Goal: Transaction & Acquisition: Book appointment/travel/reservation

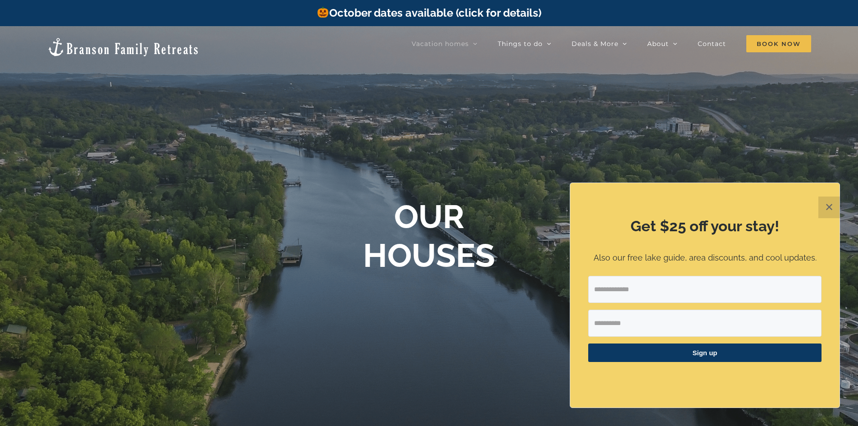
click at [696, 293] on input "Email Address" at bounding box center [704, 289] width 233 height 27
type input "**********"
type input "******"
click at [696, 347] on span "Sign up" at bounding box center [704, 352] width 233 height 18
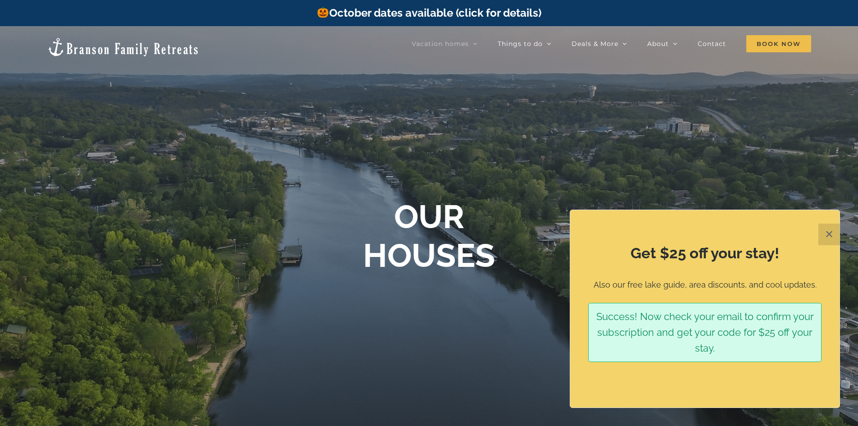
click at [826, 232] on button "✕" at bounding box center [830, 234] width 22 height 22
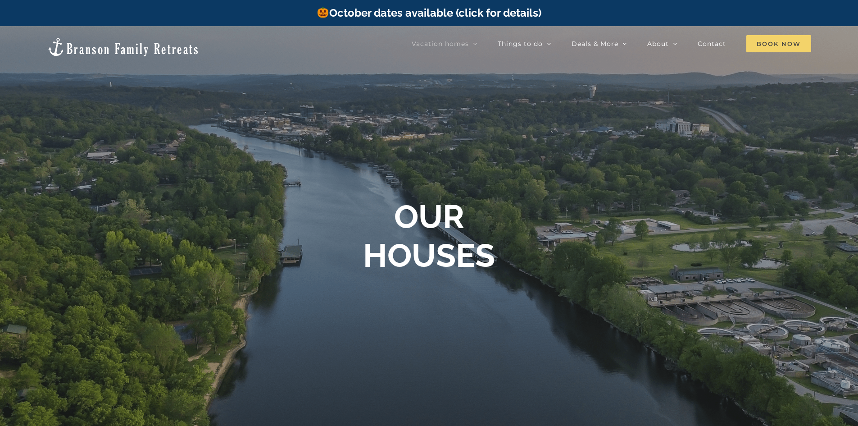
click at [766, 43] on span "Book Now" at bounding box center [778, 43] width 65 height 17
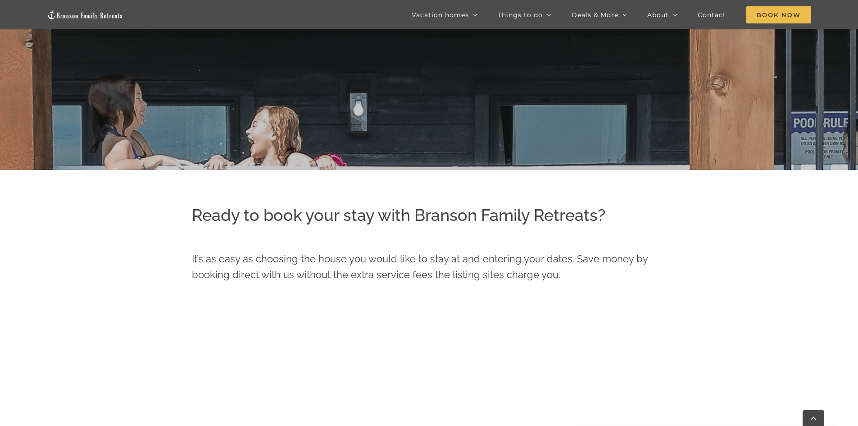
scroll to position [360, 0]
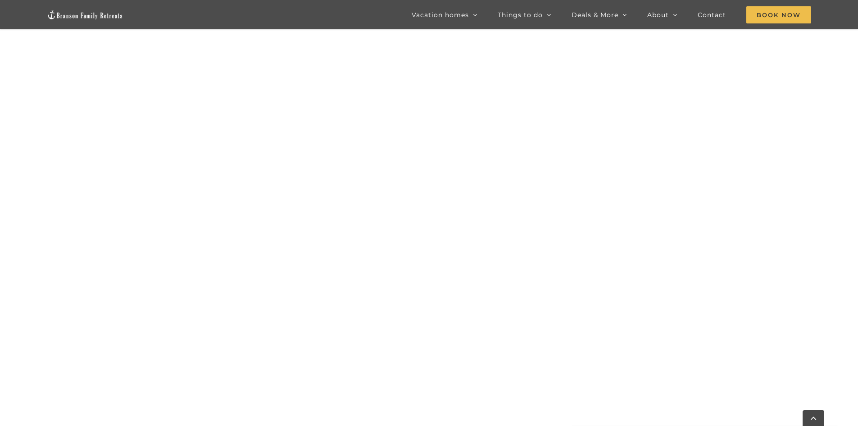
scroll to position [786, 0]
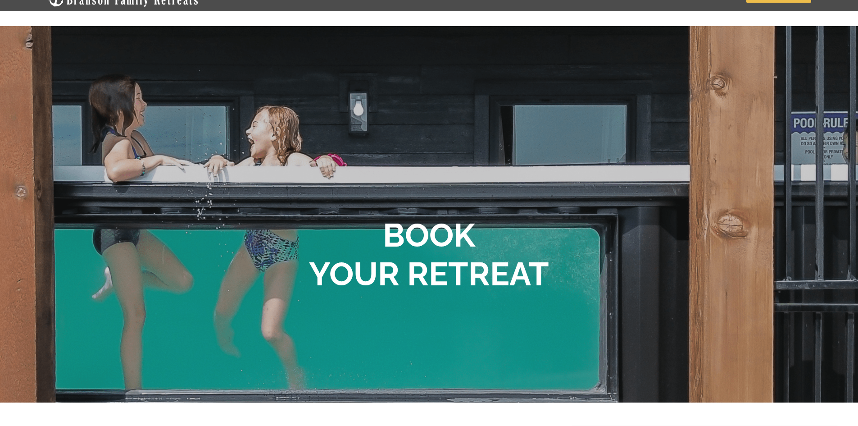
scroll to position [0, 0]
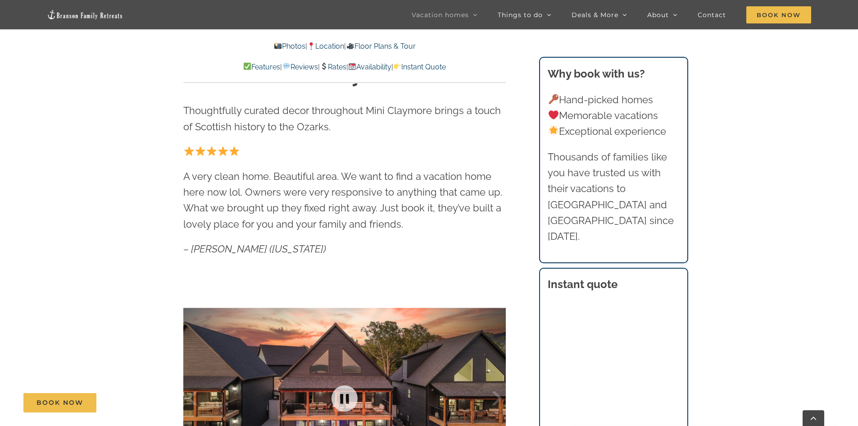
scroll to position [450, 0]
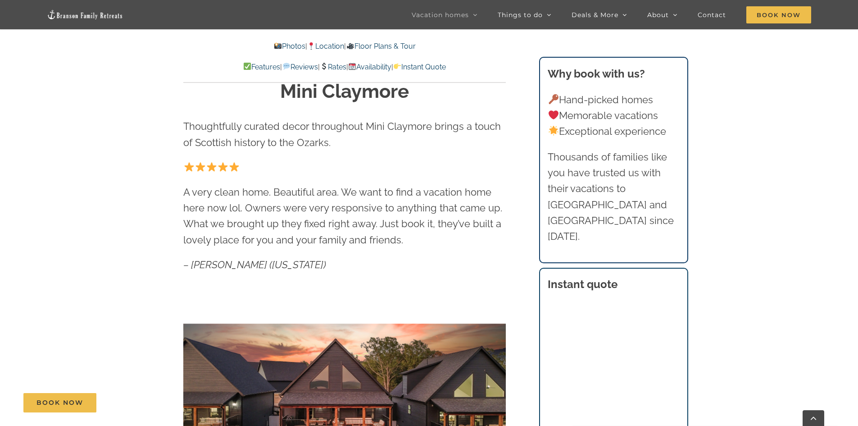
click at [553, 409] on div "Book Now" at bounding box center [435, 402] width 825 height 19
click at [557, 410] on div "Book Now" at bounding box center [435, 402] width 825 height 19
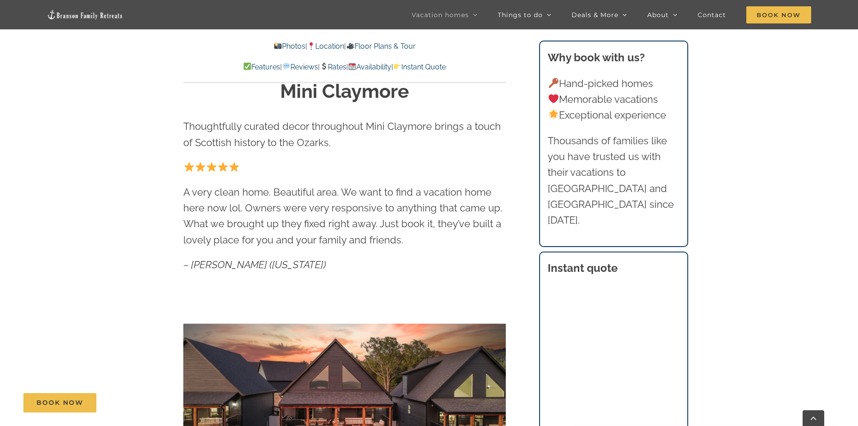
scroll to position [496, 0]
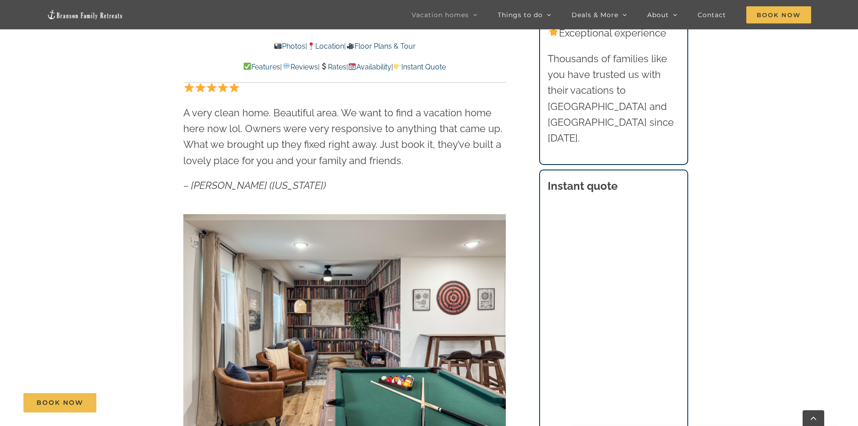
scroll to position [423, 0]
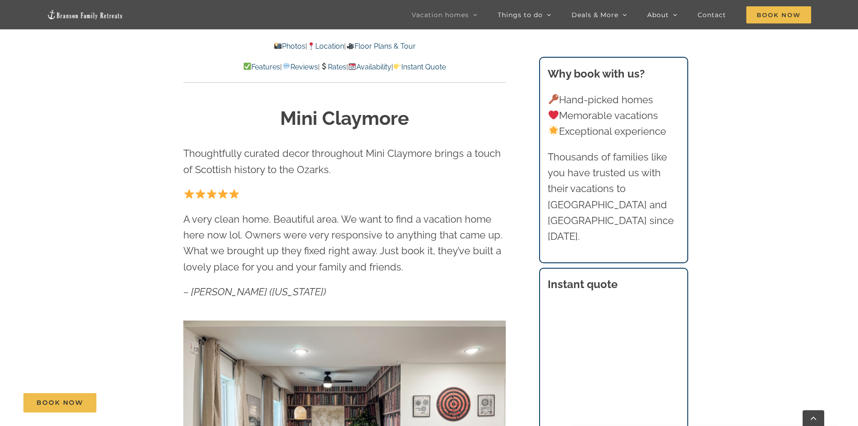
click at [609, 397] on div "Book Now" at bounding box center [435, 402] width 825 height 19
click at [560, 408] on div "Book Now" at bounding box center [435, 402] width 825 height 19
click at [585, 410] on div "Book Now" at bounding box center [435, 402] width 825 height 19
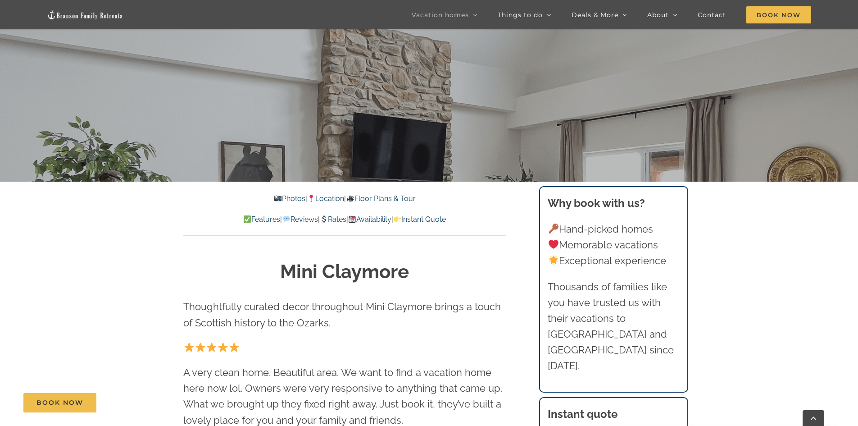
scroll to position [153, 0]
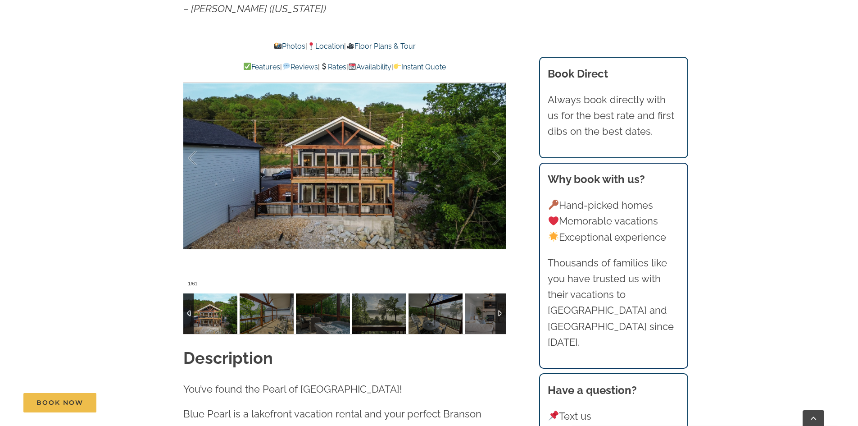
scroll to position [721, 0]
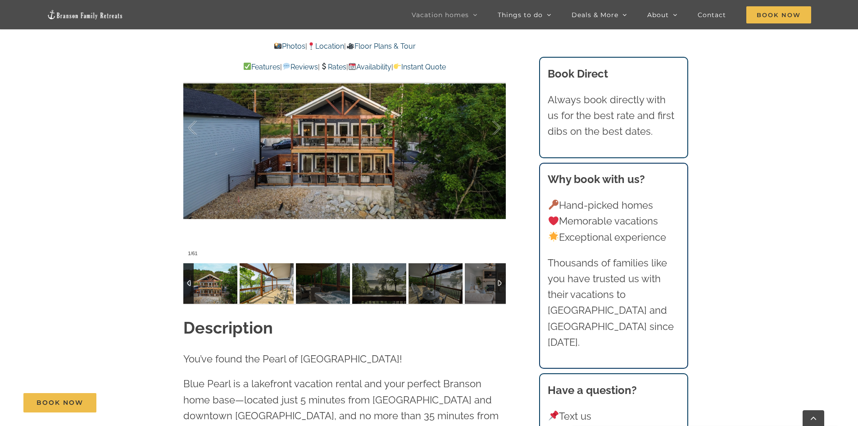
click at [269, 289] on img at bounding box center [267, 283] width 54 height 41
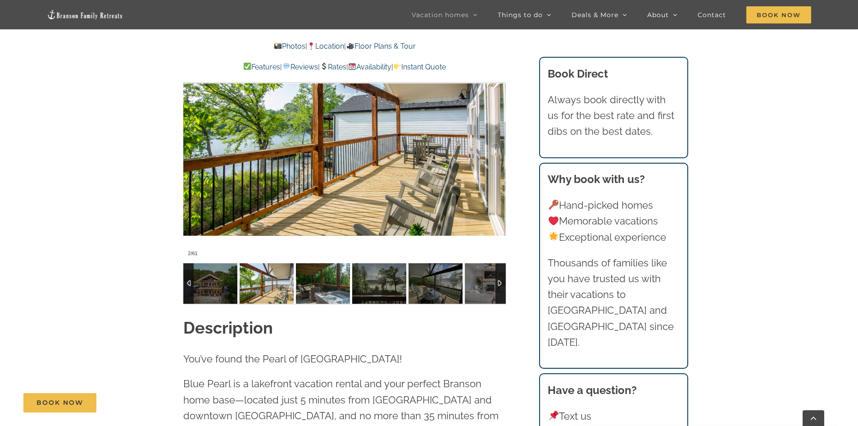
click at [320, 291] on img at bounding box center [323, 283] width 54 height 41
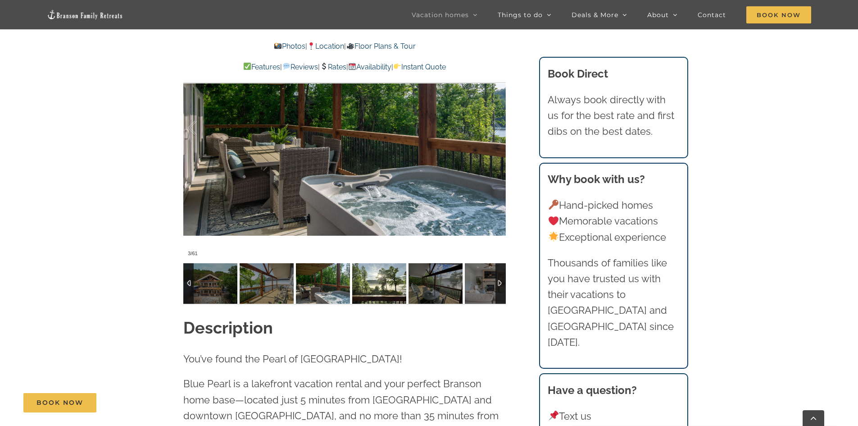
click at [382, 288] on img at bounding box center [379, 283] width 54 height 41
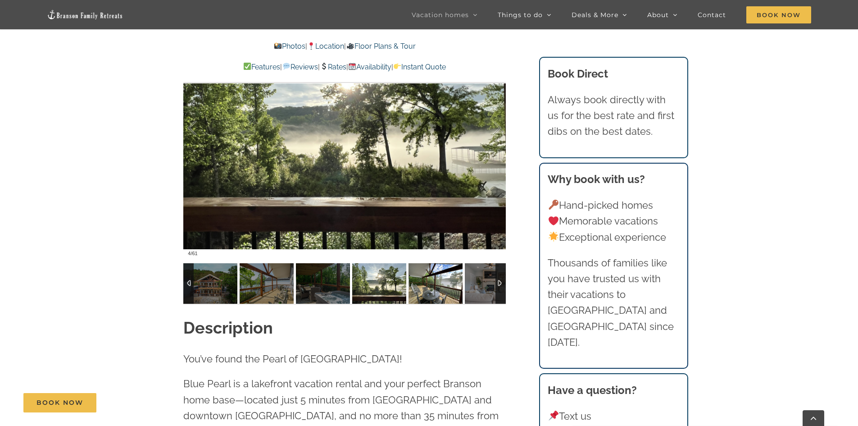
click at [428, 289] on img at bounding box center [436, 283] width 54 height 41
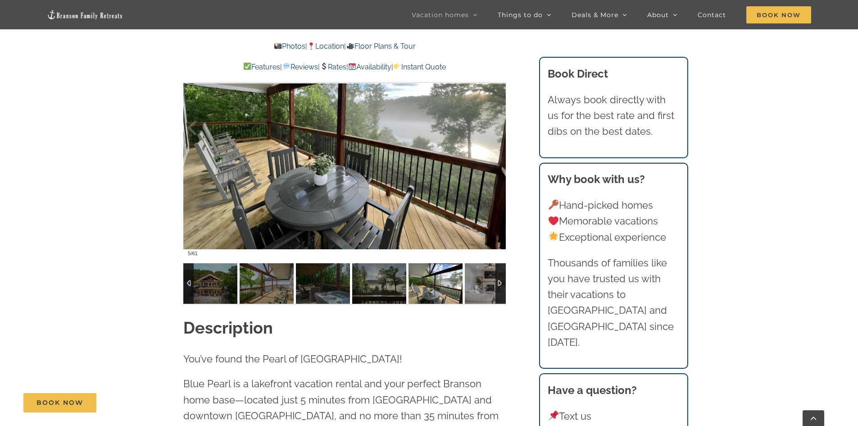
click at [499, 292] on div at bounding box center [501, 283] width 10 height 41
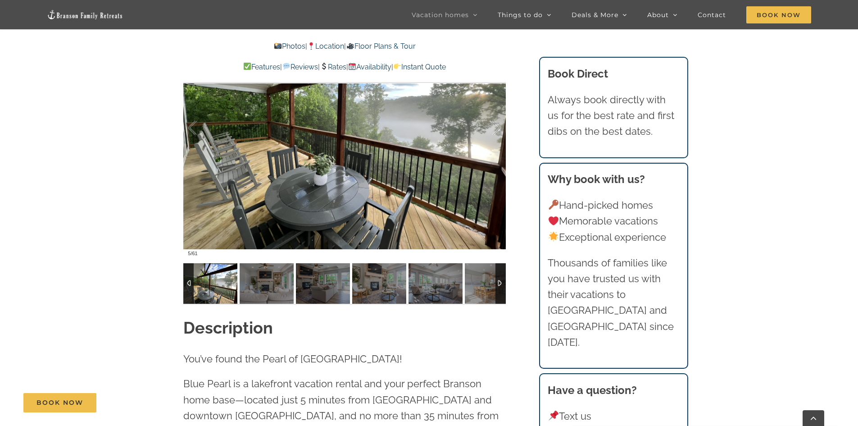
click at [499, 292] on div at bounding box center [501, 283] width 10 height 41
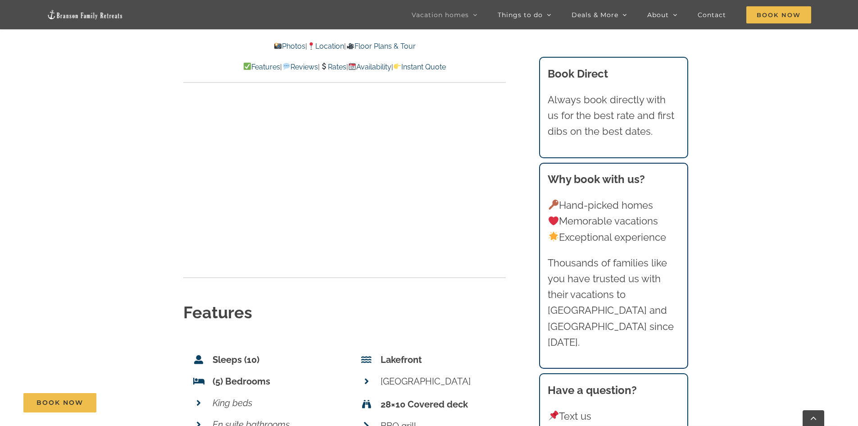
scroll to position [3424, 0]
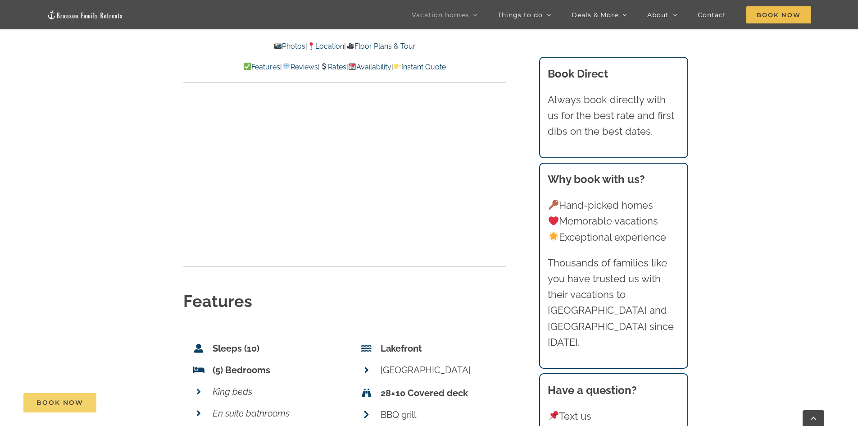
click at [81, 401] on span "Book Now" at bounding box center [59, 403] width 47 height 8
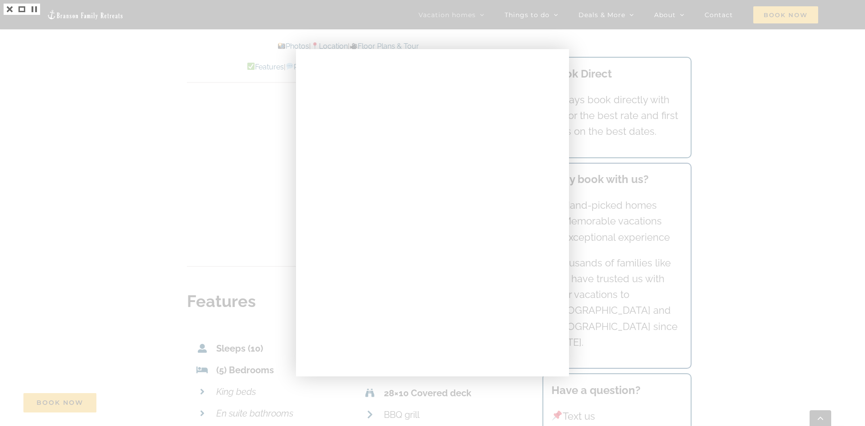
click at [82, 257] on div at bounding box center [432, 213] width 865 height 426
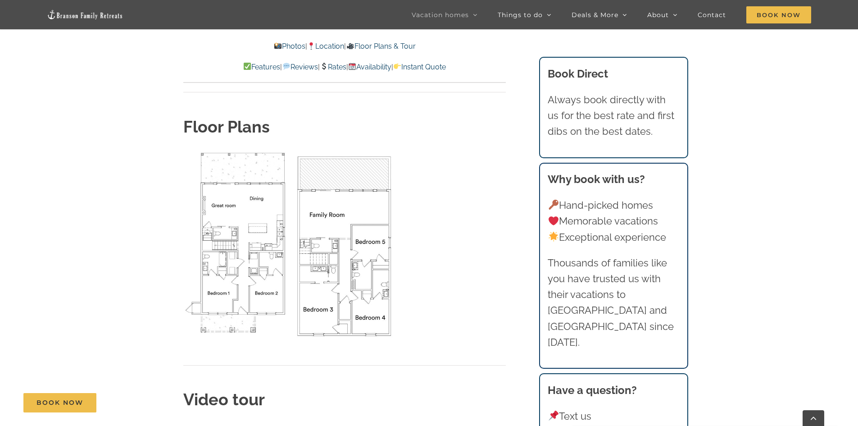
scroll to position [3063, 0]
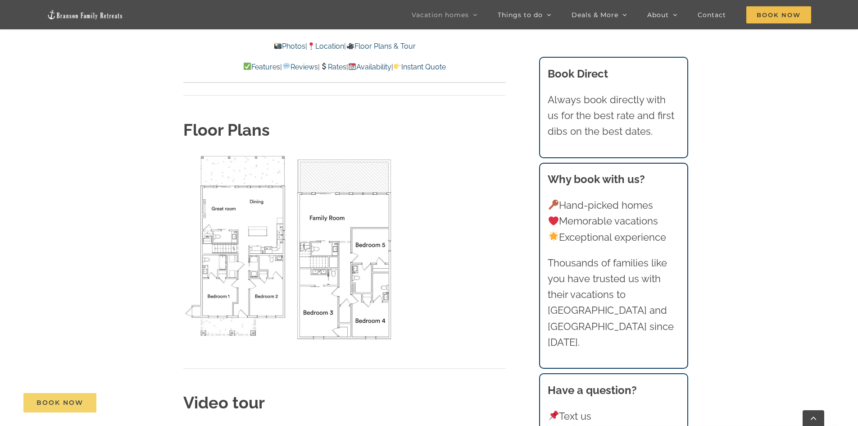
click at [44, 402] on span "Book Now" at bounding box center [59, 403] width 47 height 8
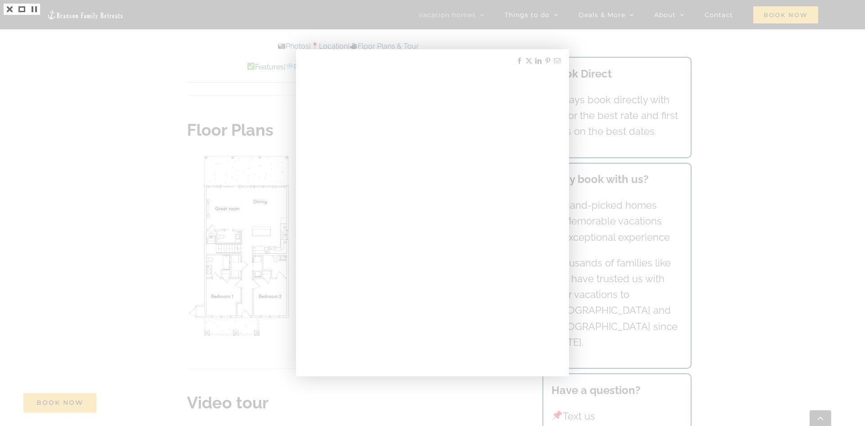
click at [793, 136] on div at bounding box center [432, 213] width 865 height 426
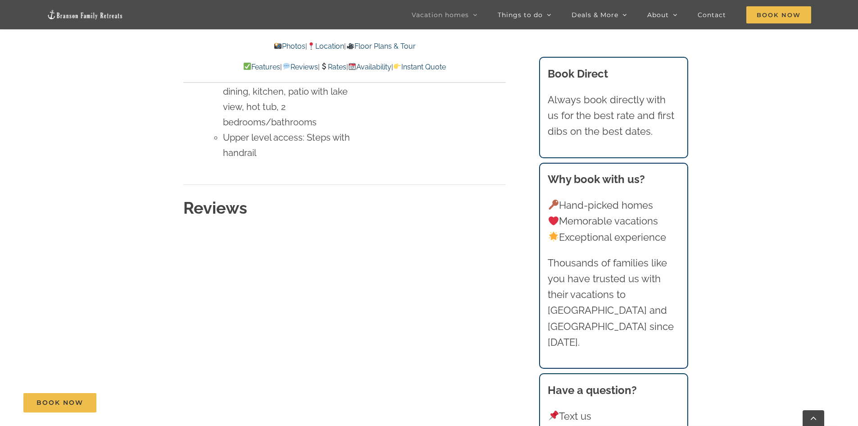
scroll to position [4325, 0]
click at [385, 67] on link "Availability" at bounding box center [369, 67] width 43 height 9
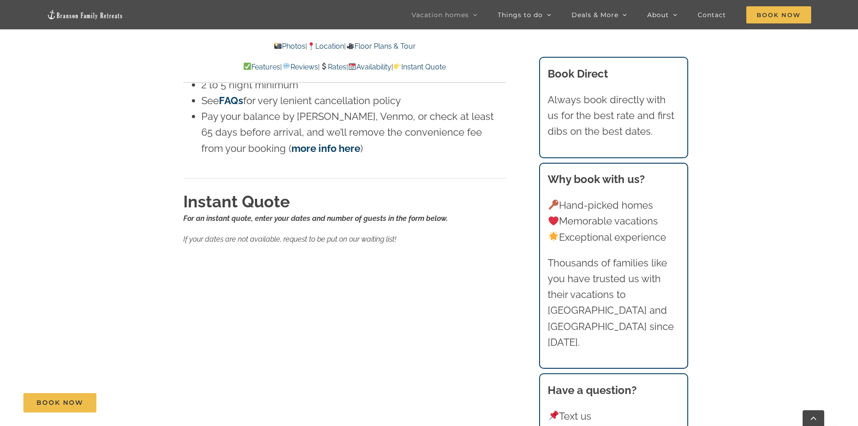
scroll to position [5673, 0]
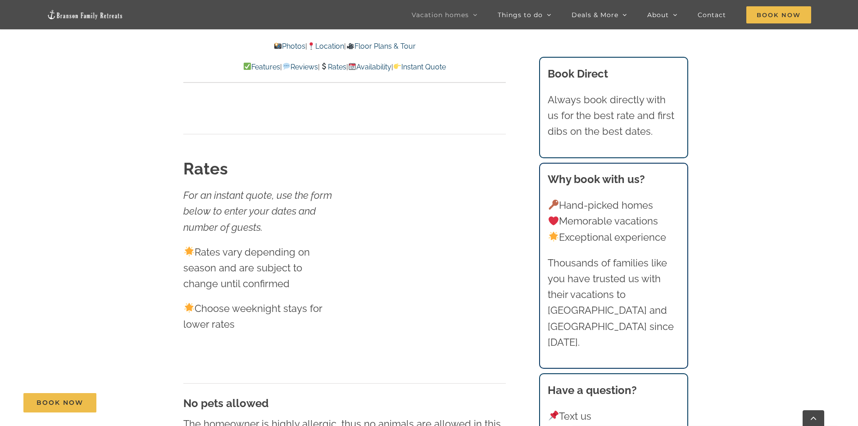
scroll to position [4325, 0]
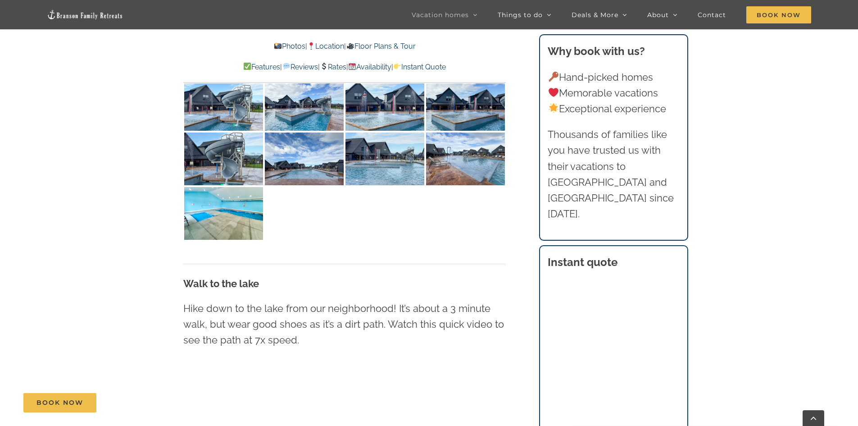
scroll to position [2174, 0]
